Goal: Information Seeking & Learning: Learn about a topic

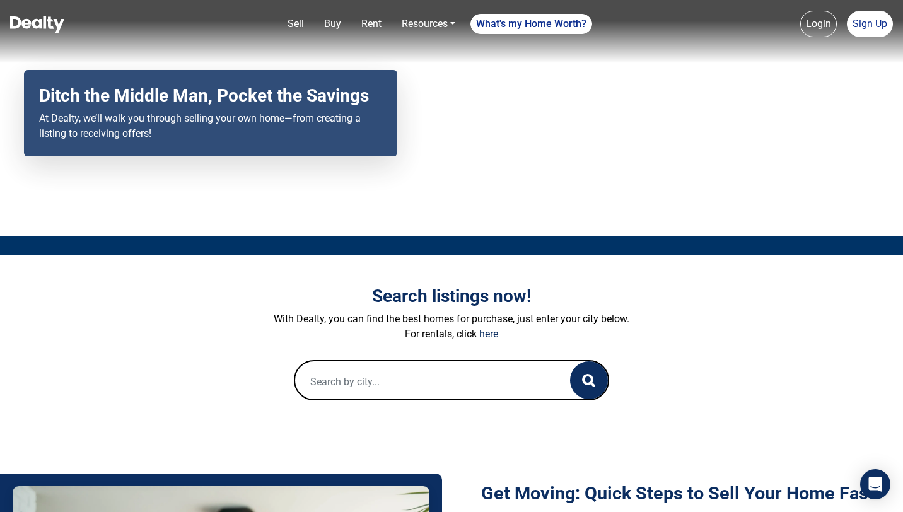
scroll to position [180, 0]
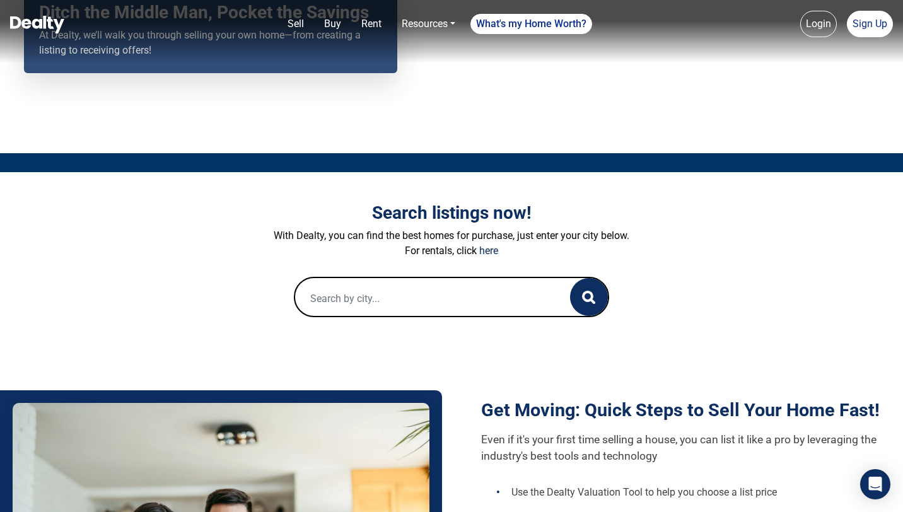
click at [425, 299] on input "text" at bounding box center [420, 298] width 250 height 40
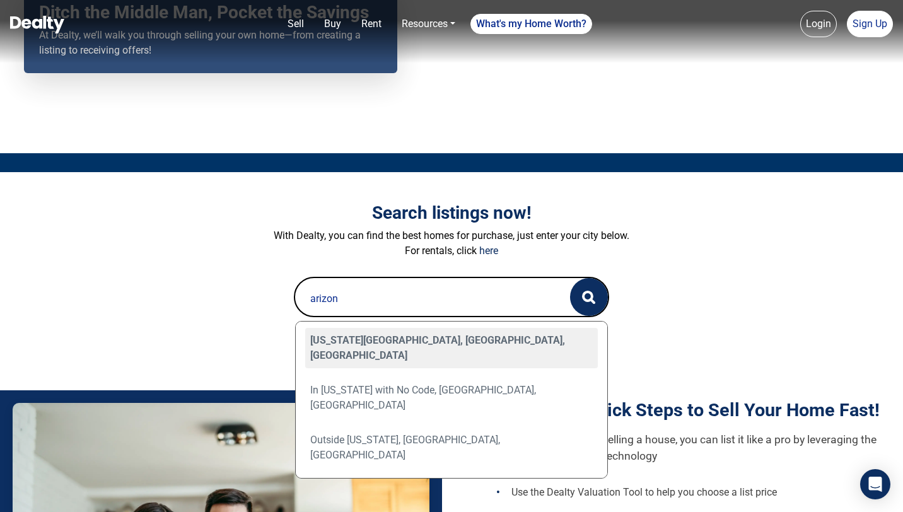
click at [369, 339] on div "[US_STATE][GEOGRAPHIC_DATA], [GEOGRAPHIC_DATA], [GEOGRAPHIC_DATA]" at bounding box center [451, 348] width 293 height 40
type input "[US_STATE][GEOGRAPHIC_DATA], [GEOGRAPHIC_DATA], [GEOGRAPHIC_DATA]"
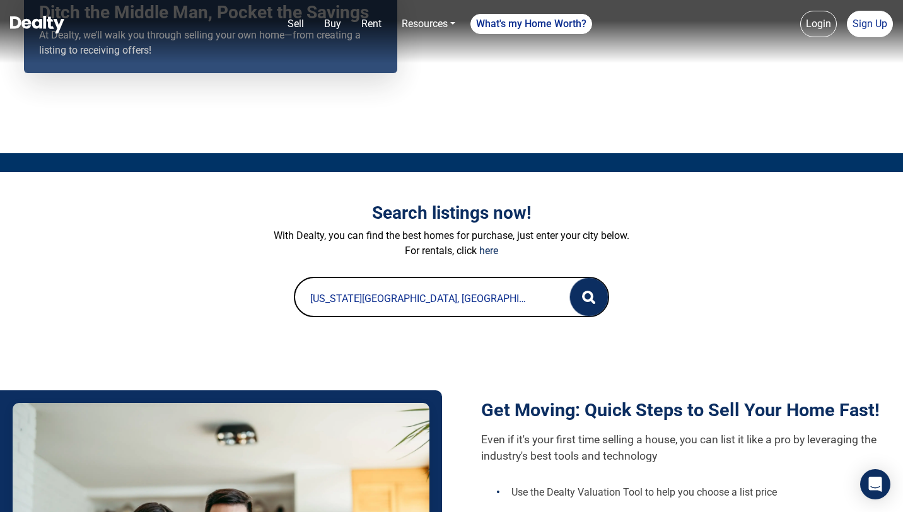
click at [582, 296] on button "button" at bounding box center [589, 297] width 38 height 38
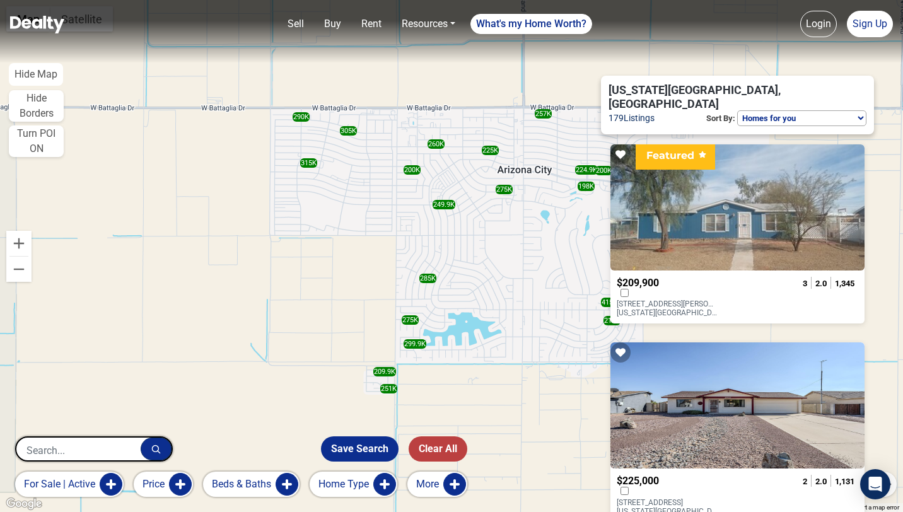
click at [460, 486] on button "More" at bounding box center [438, 484] width 60 height 25
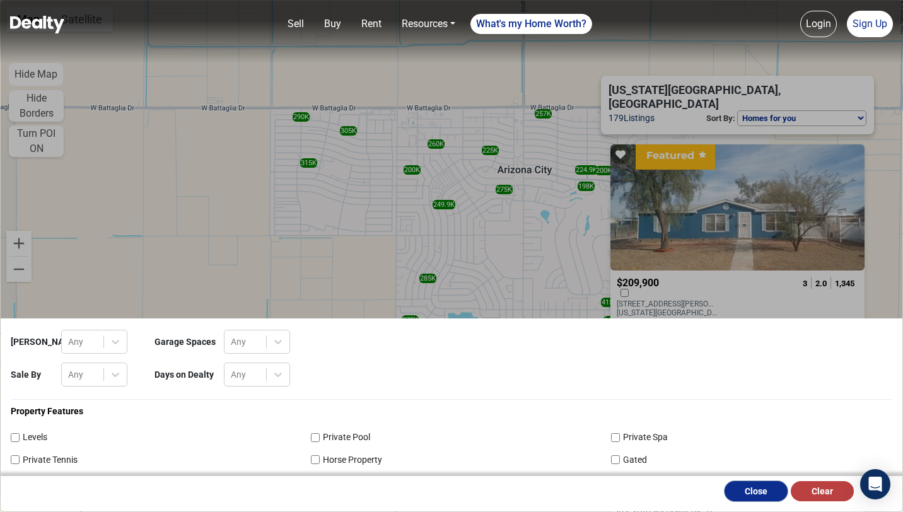
click at [758, 493] on button "Close" at bounding box center [756, 491] width 63 height 20
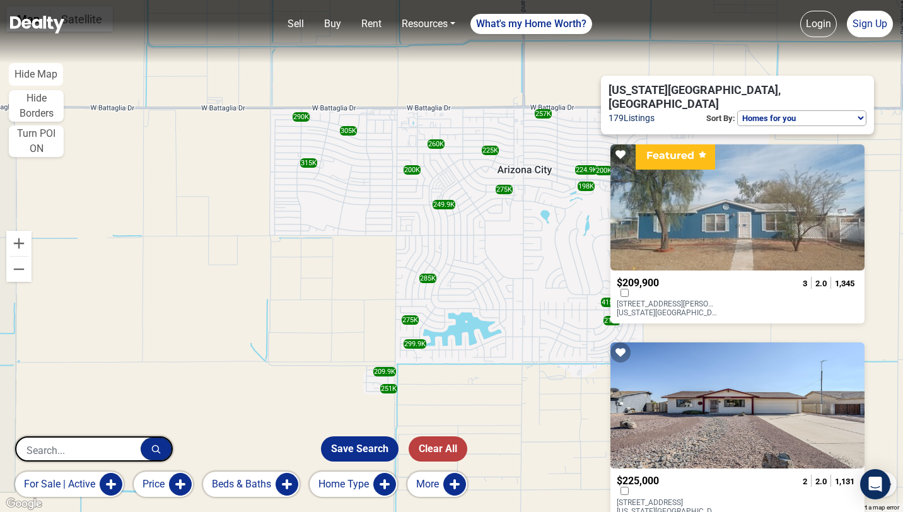
click at [455, 486] on button "More" at bounding box center [438, 484] width 60 height 25
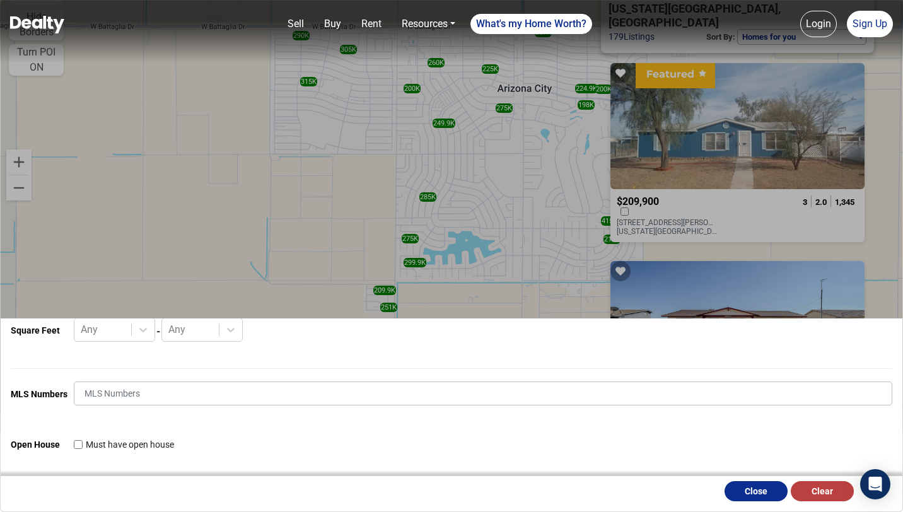
scroll to position [209, 0]
